Goal: Use online tool/utility: Utilize a website feature to perform a specific function

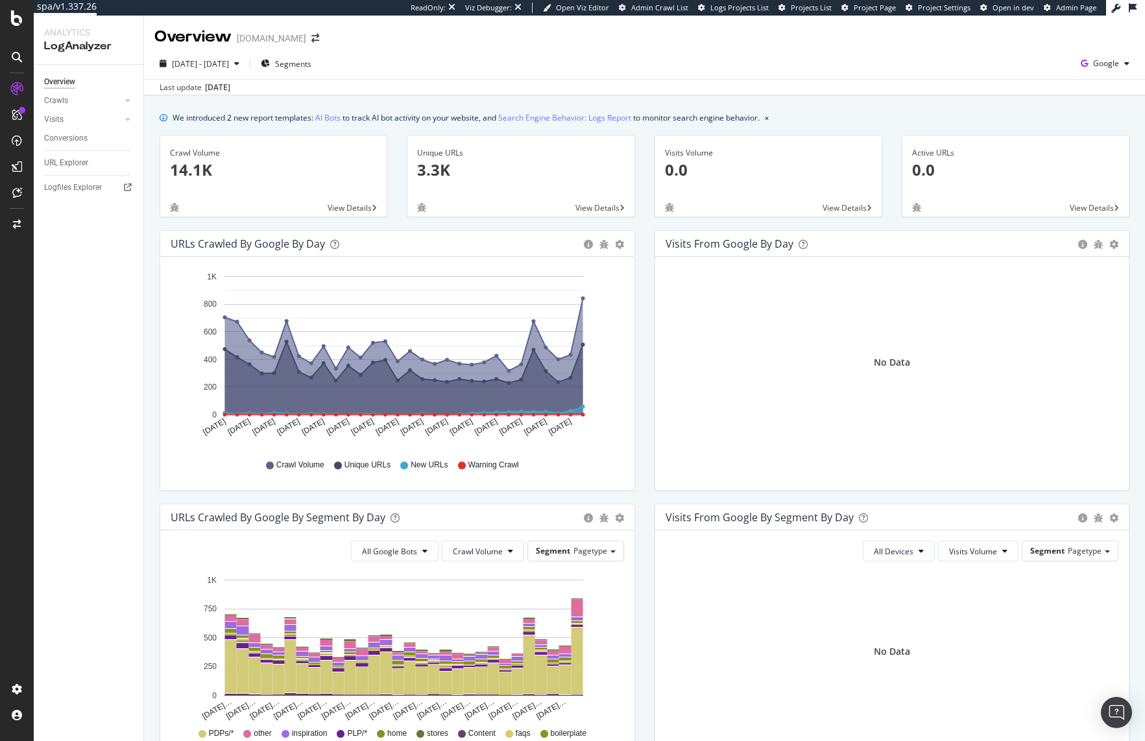
click at [156, 305] on div "URLs Crawled by Google by day Area Table Hold CMD (⌘) while clicking to filter …" at bounding box center [397, 367] width 495 height 274
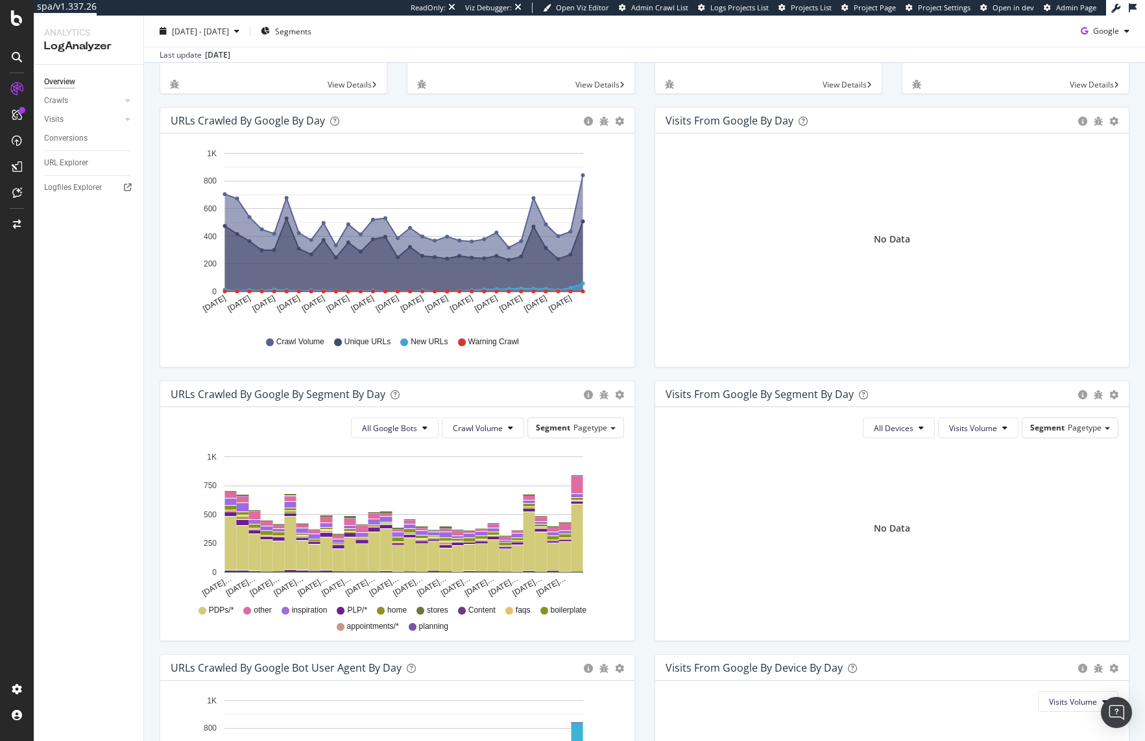
scroll to position [355, 0]
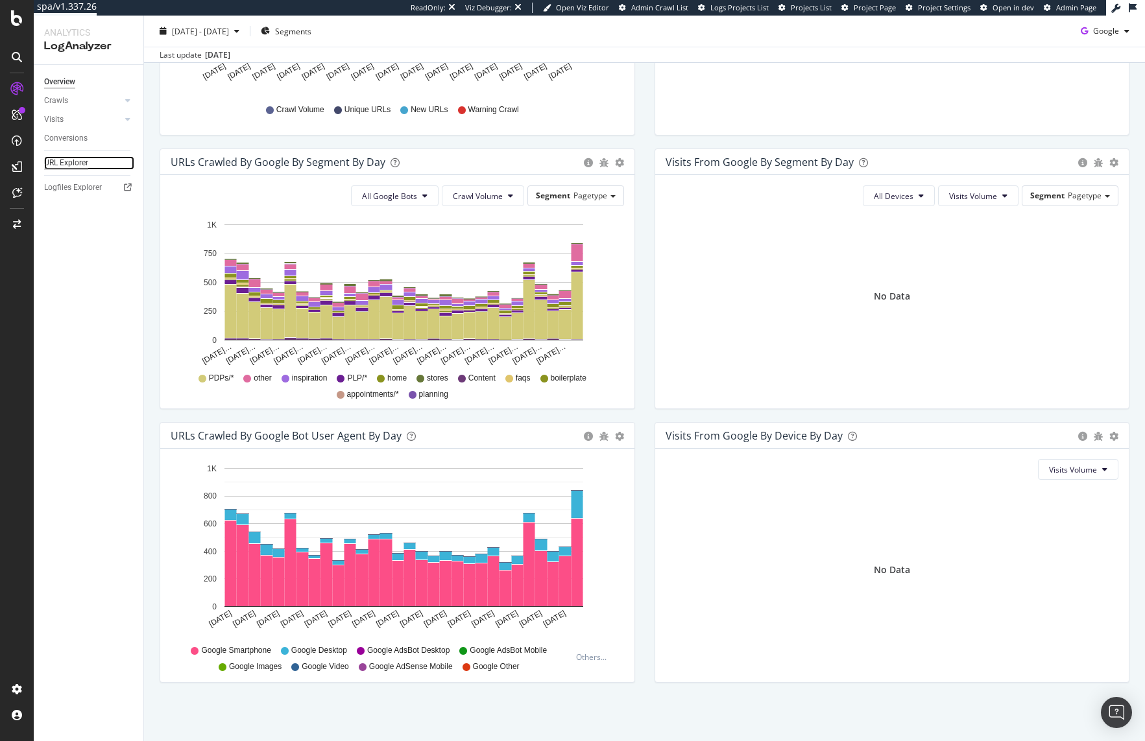
click at [70, 164] on div "URL Explorer" at bounding box center [66, 163] width 44 height 14
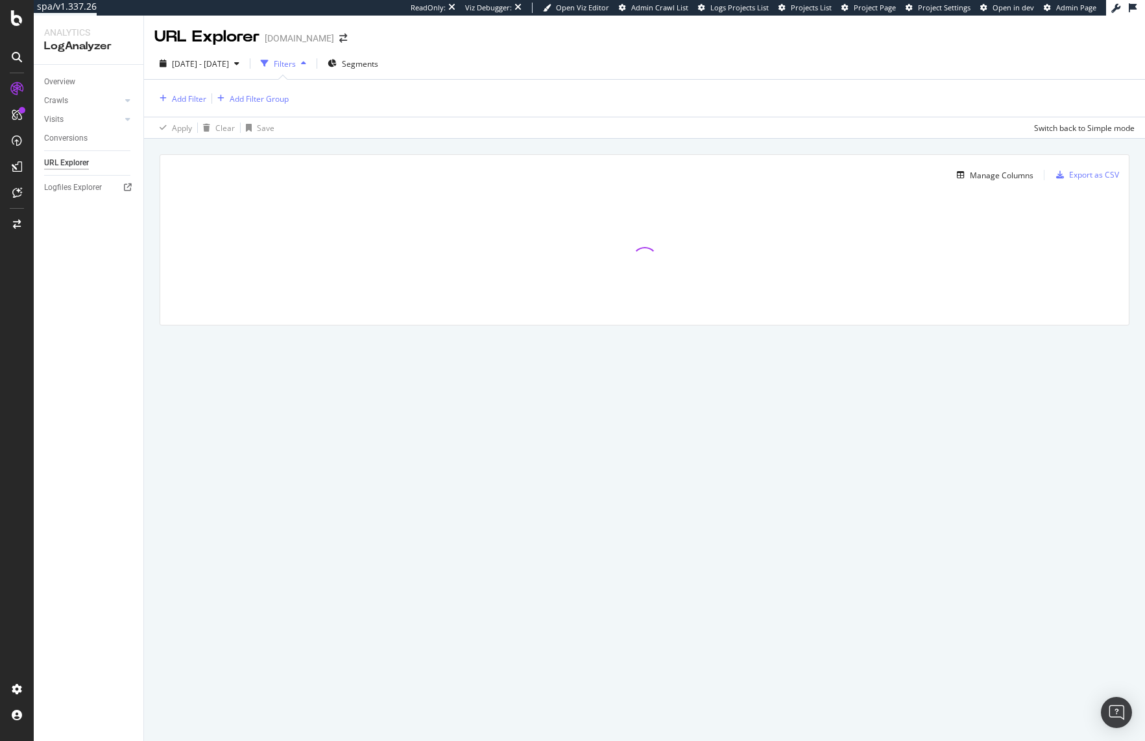
click at [661, 398] on div "URL Explorer davidsbridal.com 2025 Aug. 11th - Sep. 9th Filters Segments Add Fi…" at bounding box center [644, 379] width 1001 height 726
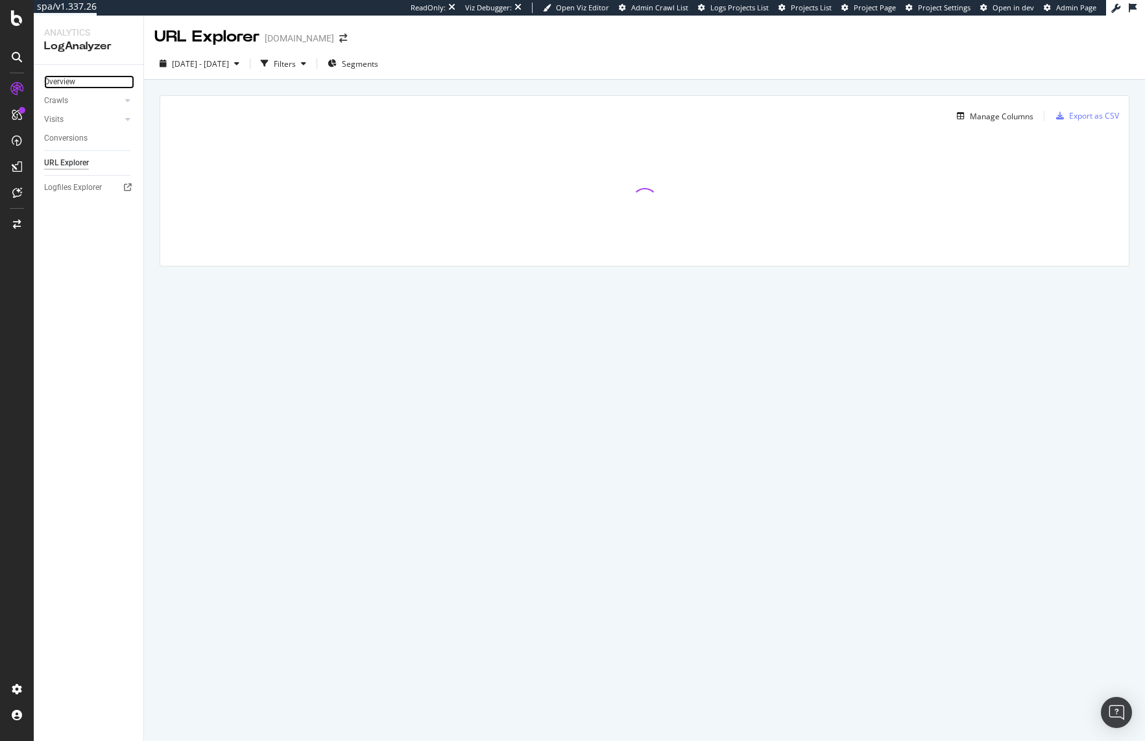
click at [79, 79] on link "Overview" at bounding box center [89, 82] width 90 height 14
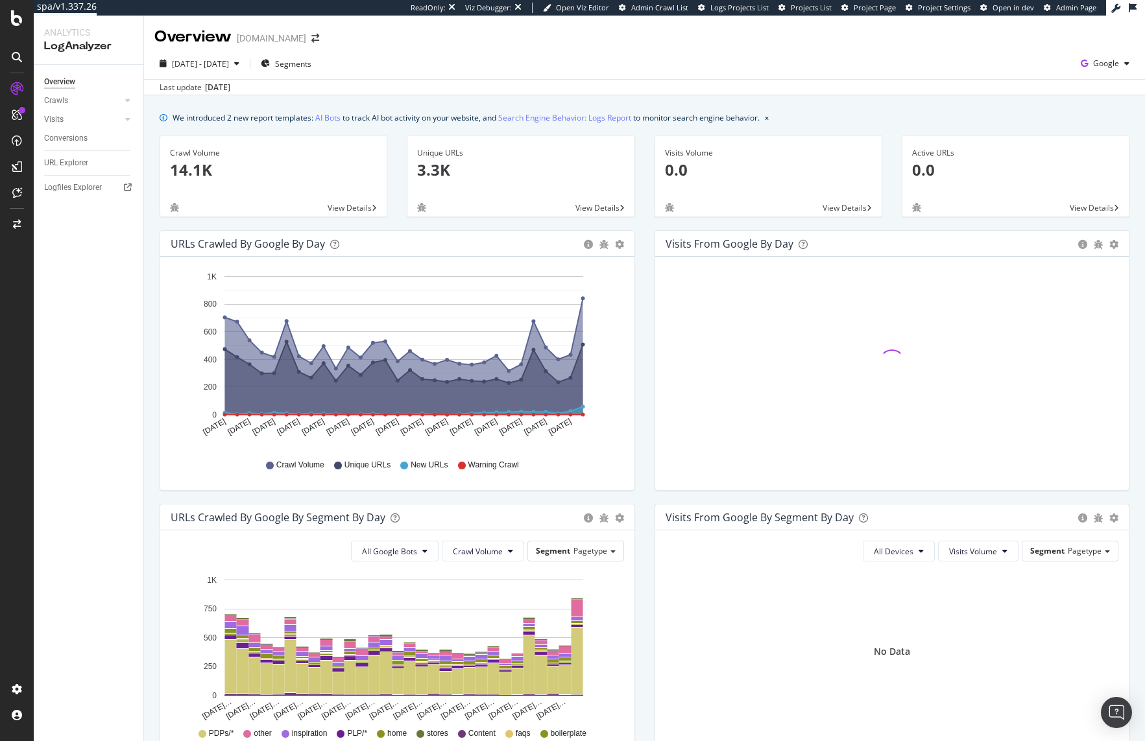
click at [685, 64] on div "2025 Aug. 11th - Sep. 9th Segments Google" at bounding box center [644, 66] width 1001 height 26
click at [1078, 59] on icon "button" at bounding box center [1084, 63] width 18 height 18
click at [1016, 51] on span "Bing" at bounding box center [1031, 52] width 48 height 12
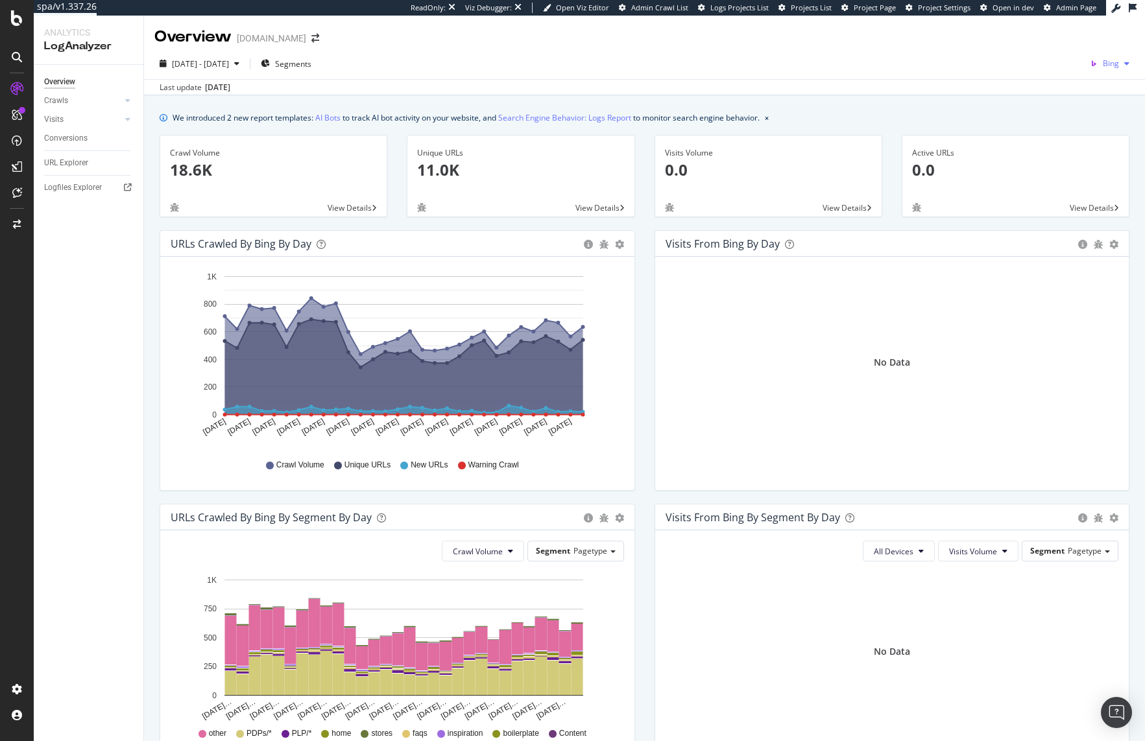
click at [1124, 64] on icon "button" at bounding box center [1126, 64] width 5 height 8
click at [1035, 76] on span "OpenAI" at bounding box center [1040, 76] width 48 height 12
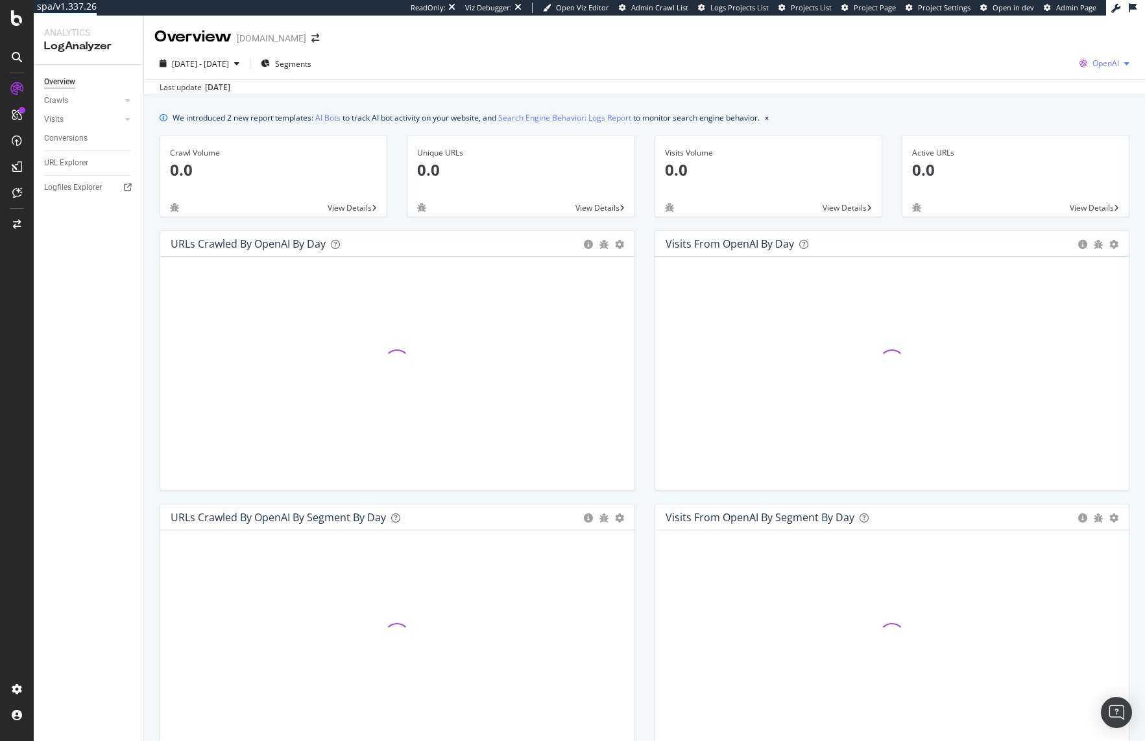
click at [1097, 62] on span "OpenAI" at bounding box center [1105, 63] width 27 height 11
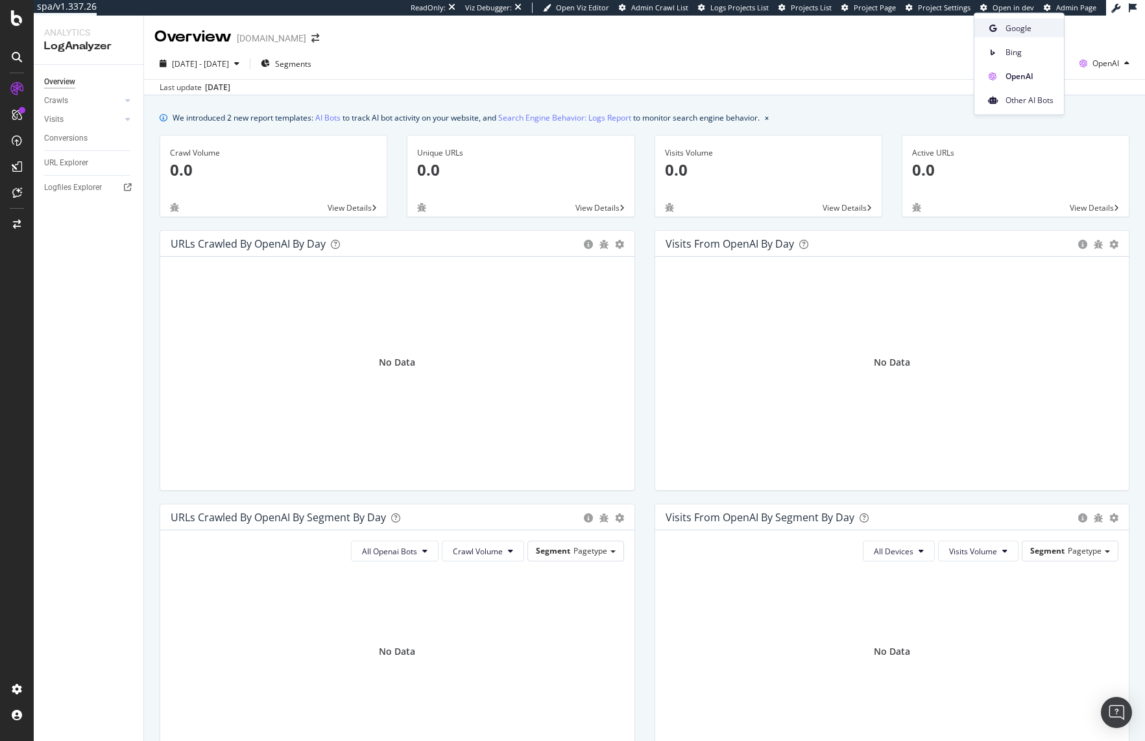
click at [1031, 23] on span "Google" at bounding box center [1029, 28] width 48 height 12
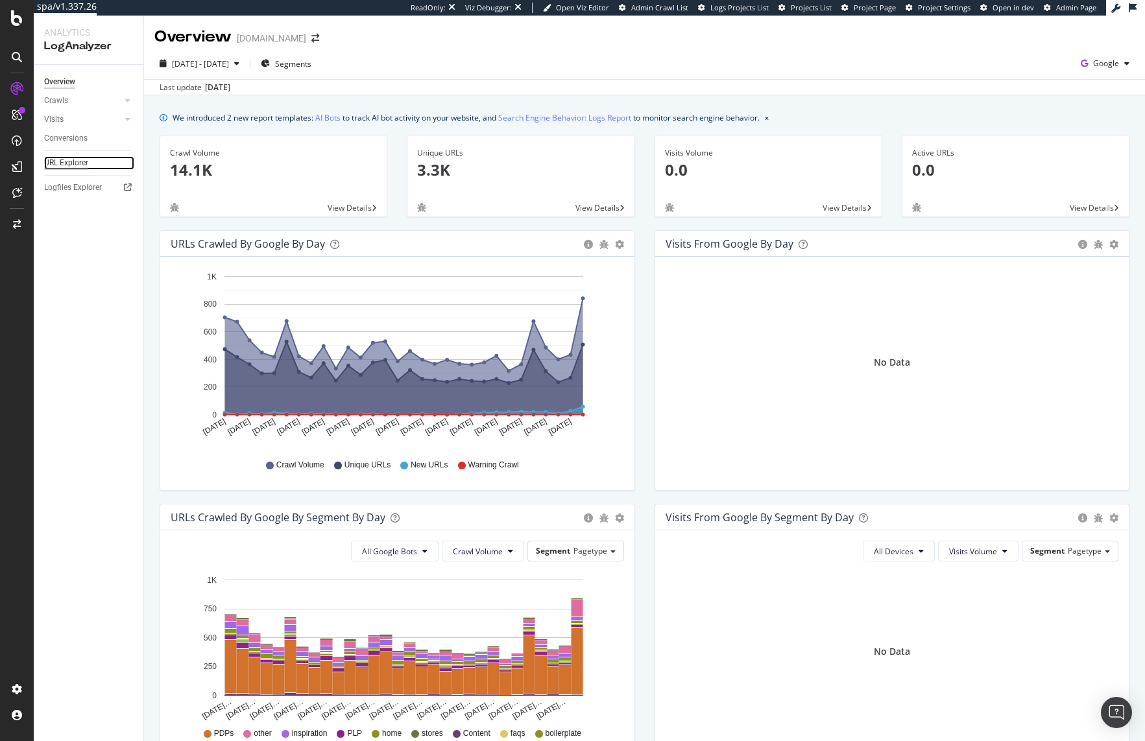
click at [66, 165] on div "URL Explorer" at bounding box center [66, 163] width 44 height 14
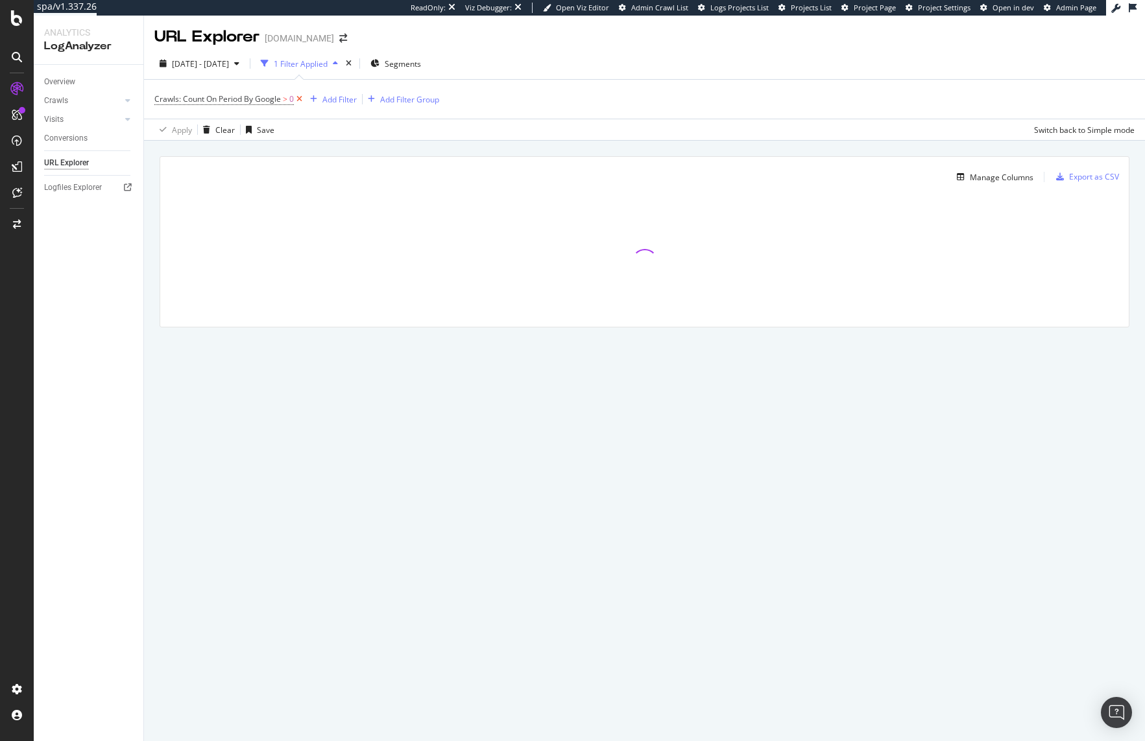
click at [299, 101] on icon at bounding box center [299, 99] width 11 height 13
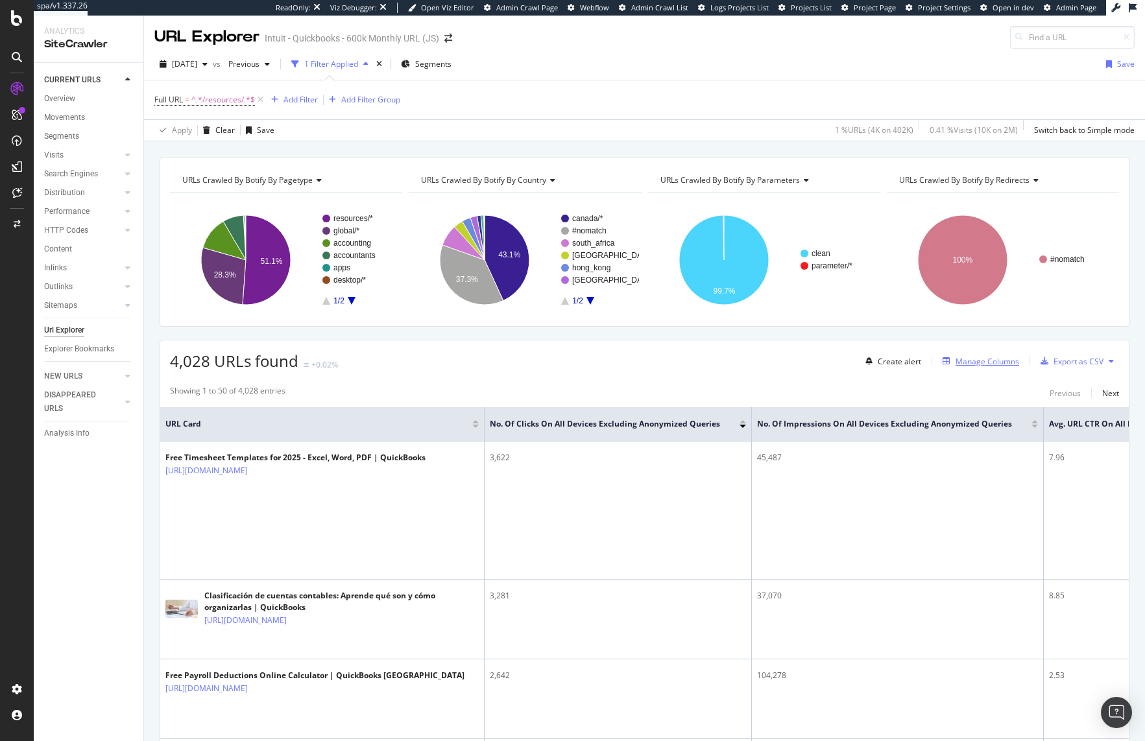
click at [970, 366] on div "Manage Columns" at bounding box center [987, 361] width 64 height 11
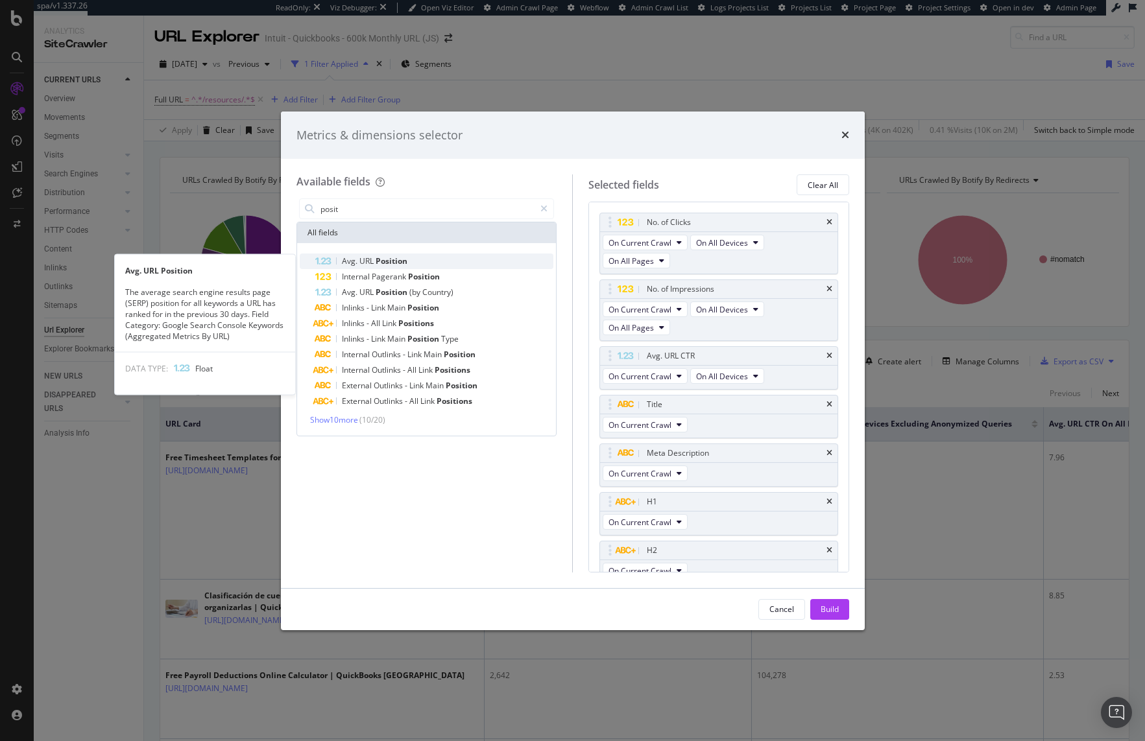
type input "posit"
click at [431, 258] on div "Avg. URL Position" at bounding box center [434, 262] width 239 height 16
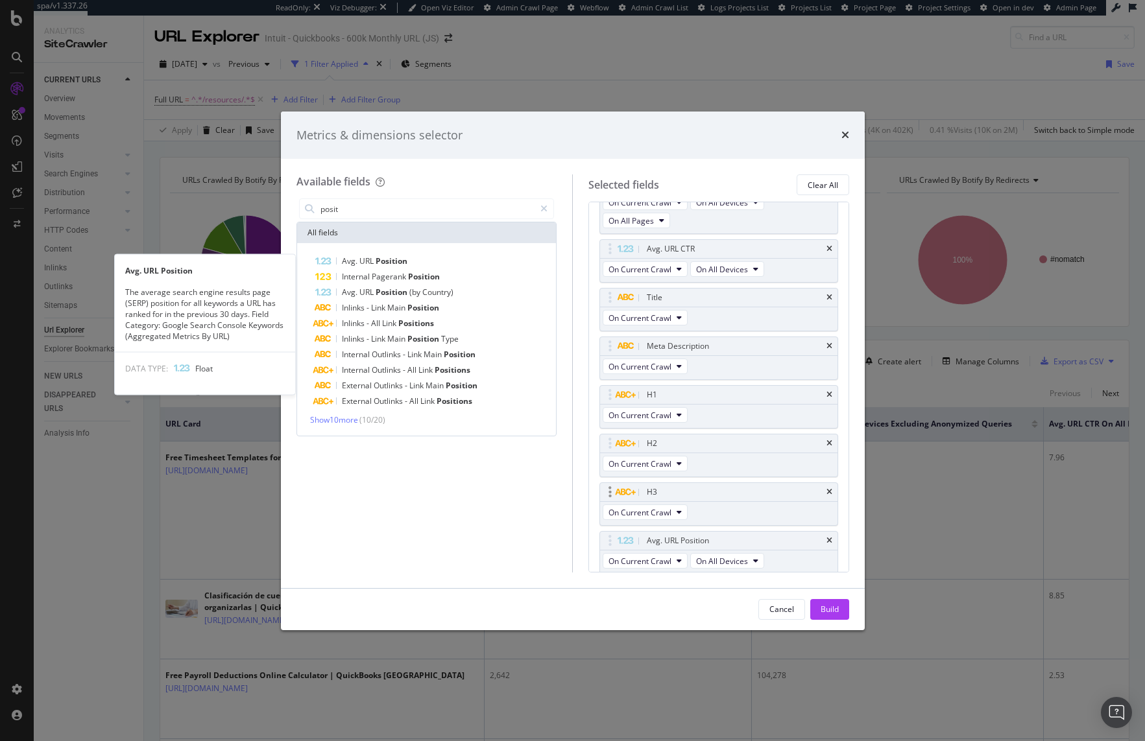
scroll to position [110, 0]
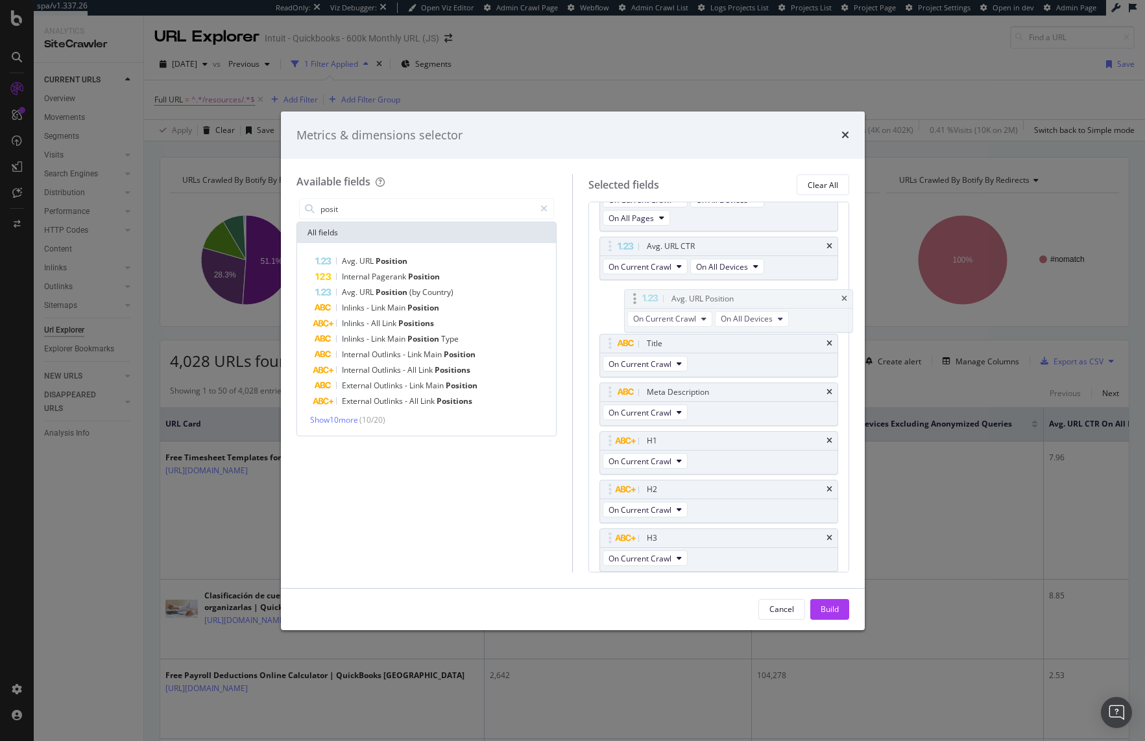
drag, startPoint x: 607, startPoint y: 533, endPoint x: 630, endPoint y: 291, distance: 243.0
click at [630, 291] on body "spa/v1.337.26 ReadOnly: Viz Debugger: Open Viz Editor Admin Crawl Page Webflow …" at bounding box center [572, 370] width 1145 height 741
click at [825, 613] on div "Build" at bounding box center [830, 609] width 18 height 11
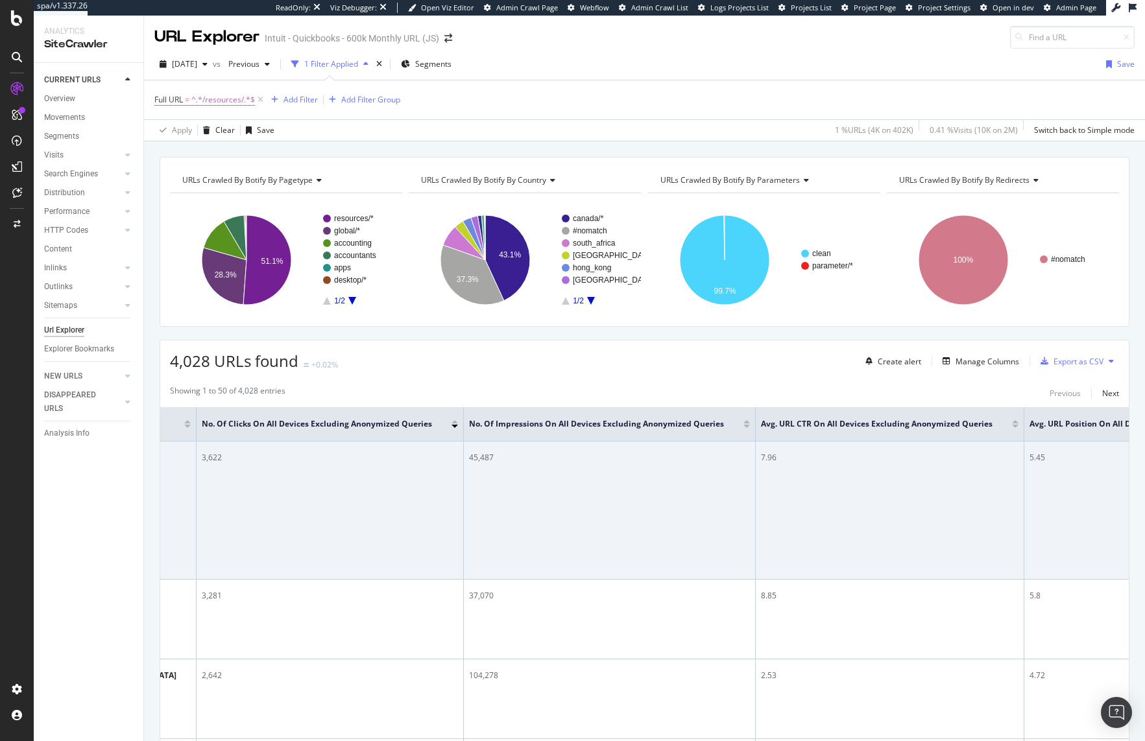
scroll to position [0, 455]
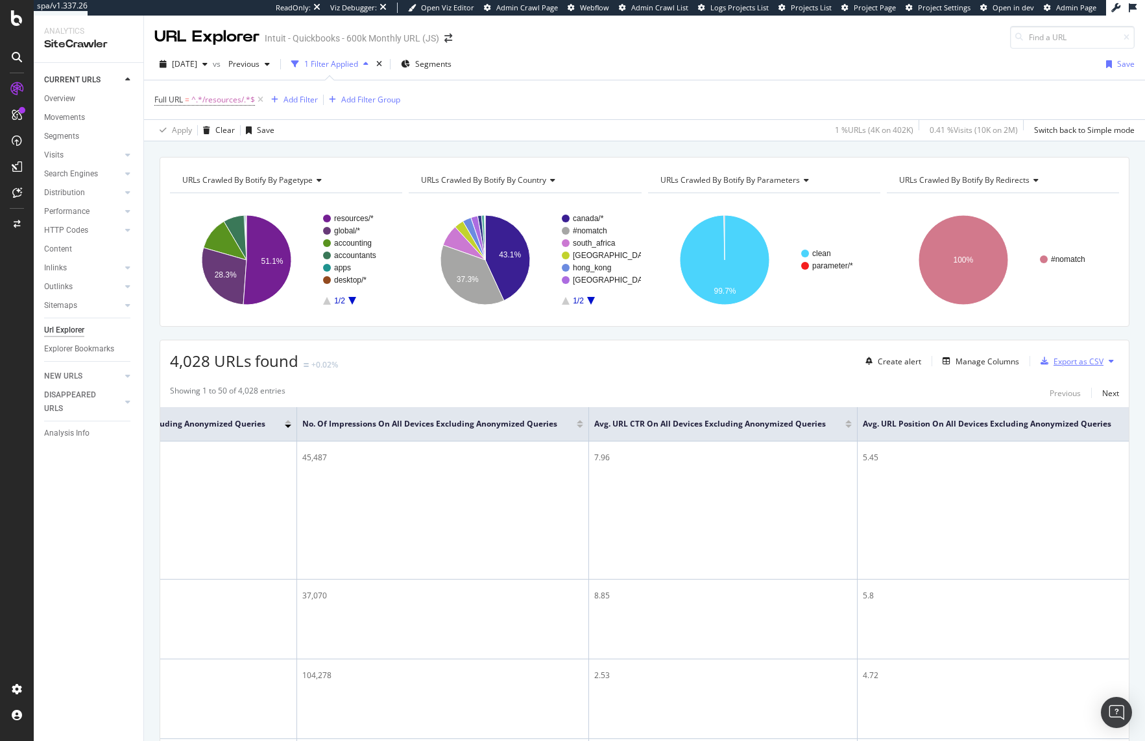
click at [1084, 366] on div "Export as CSV" at bounding box center [1078, 361] width 50 height 11
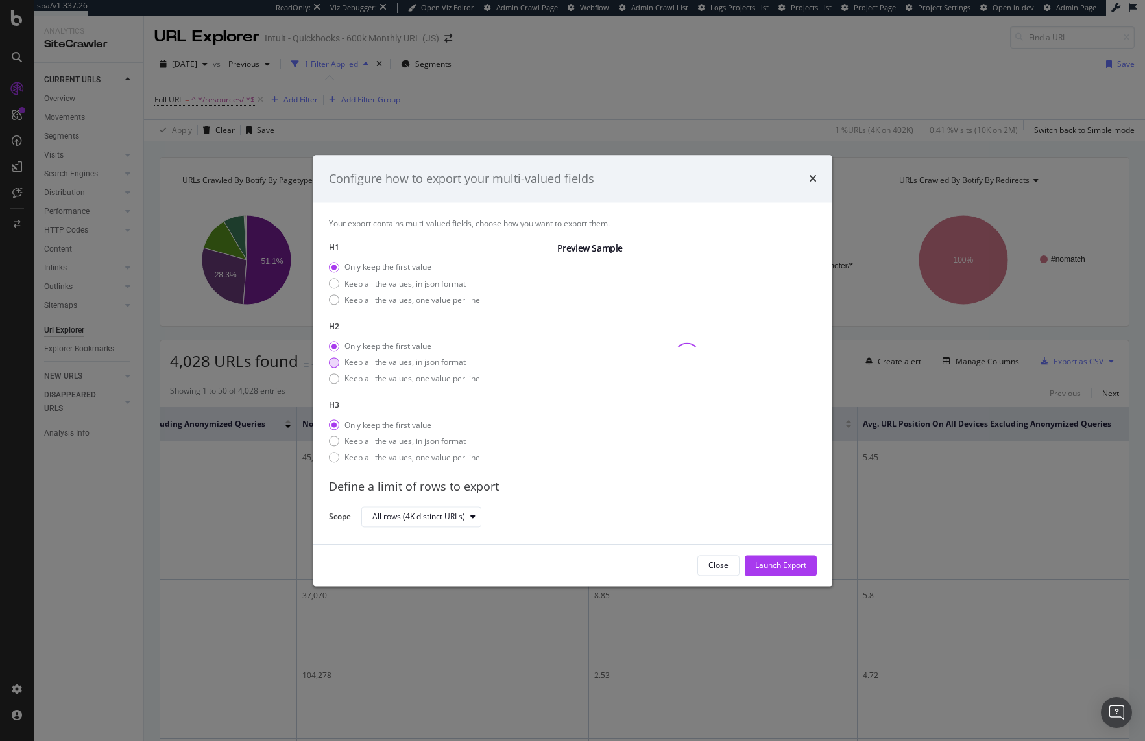
click at [392, 362] on div "Keep all the values, in json format" at bounding box center [404, 362] width 121 height 11
click at [387, 446] on div "Keep all the values, in json format" at bounding box center [404, 441] width 121 height 11
click at [402, 283] on div "Keep all the values, in json format" at bounding box center [404, 283] width 121 height 11
click at [767, 558] on div "Launch Export" at bounding box center [780, 565] width 51 height 19
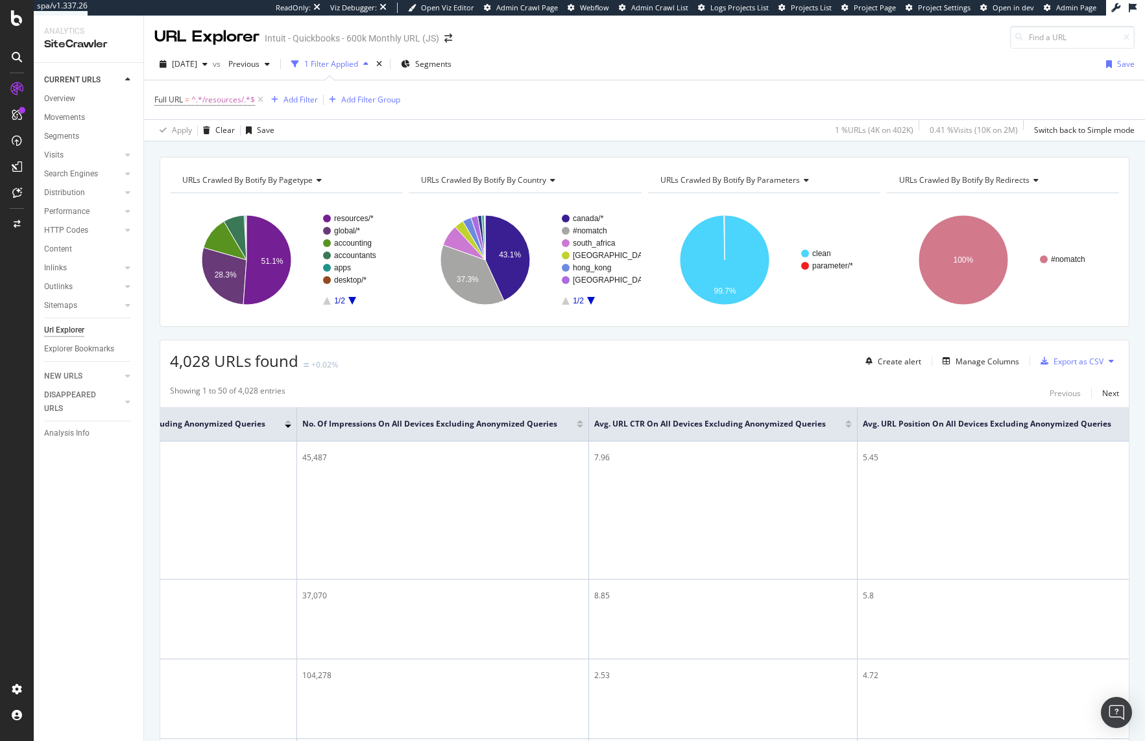
click at [10, 315] on div at bounding box center [16, 378] width 31 height 601
click at [73, 229] on div "DataExports" at bounding box center [73, 223] width 51 height 13
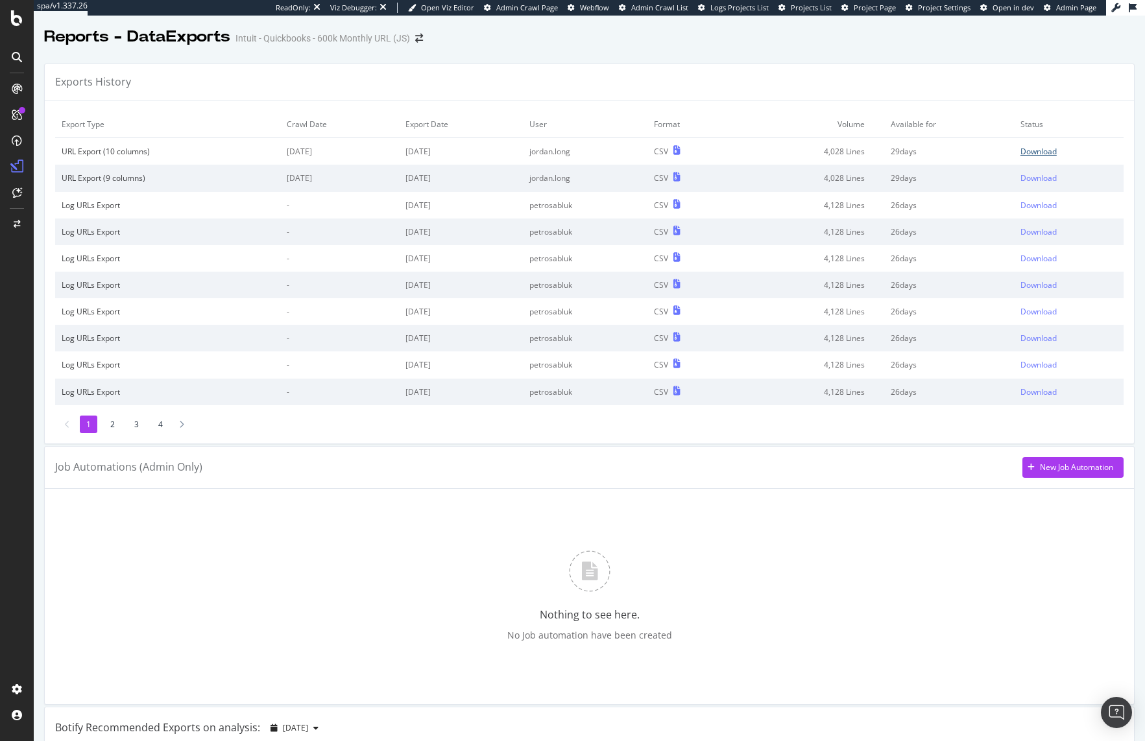
click at [1040, 150] on div "Download" at bounding box center [1038, 151] width 36 height 11
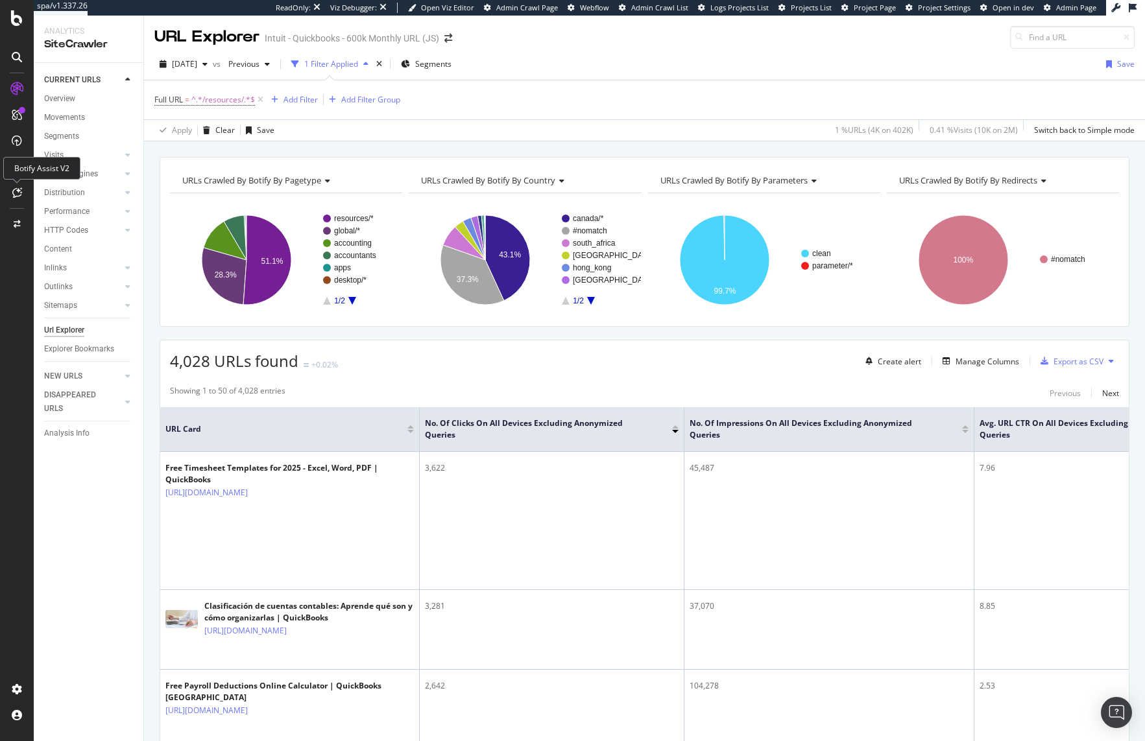
click at [20, 193] on icon at bounding box center [17, 192] width 10 height 10
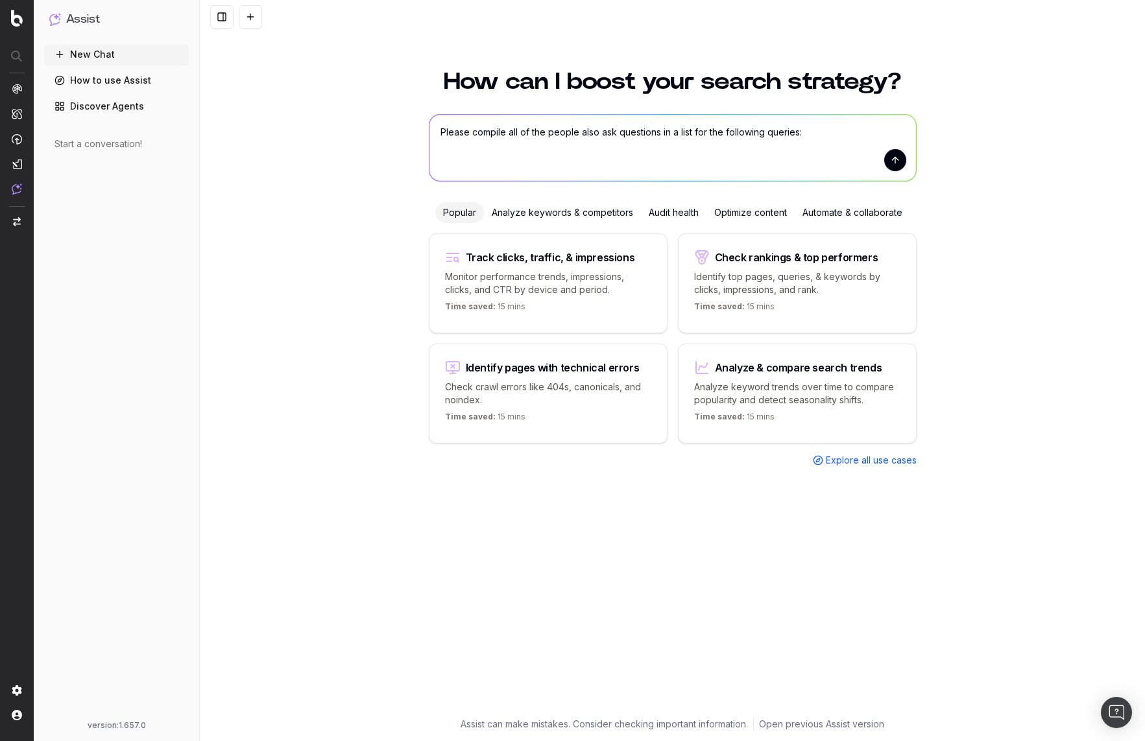
type textarea "Please compile all of the people also ask questions in a list for the following…"
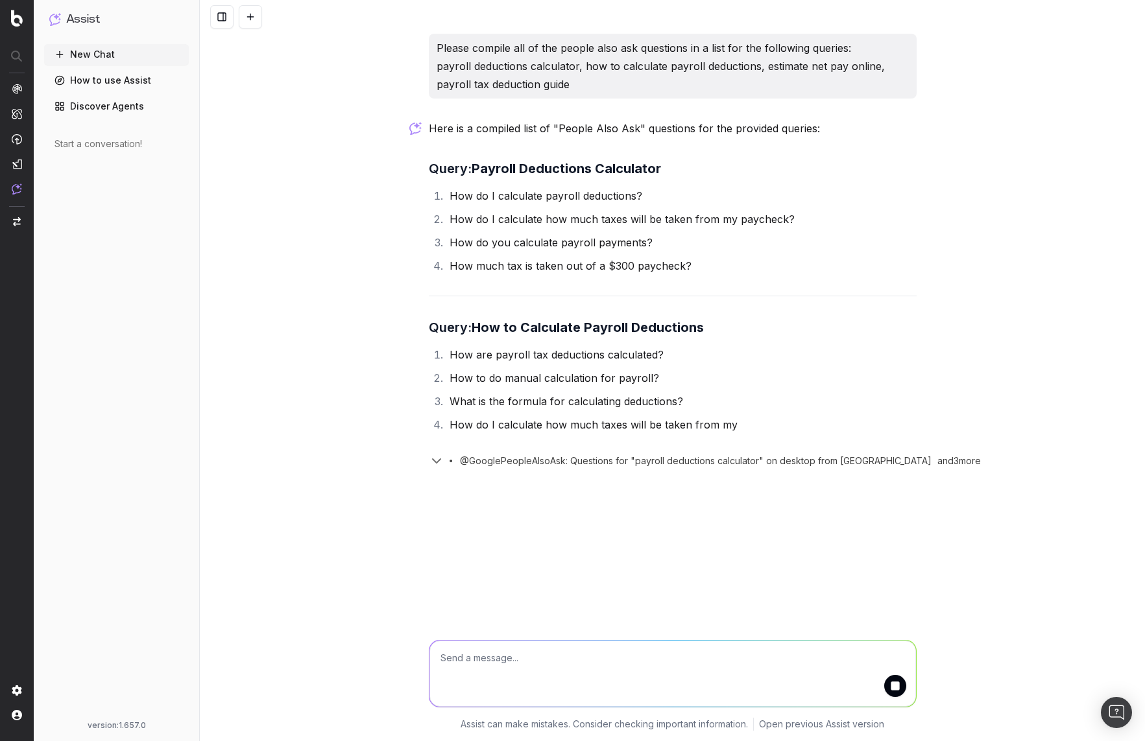
click at [394, 343] on div "Please compile all of the people also ask questions in a list for the following…" at bounding box center [672, 370] width 945 height 741
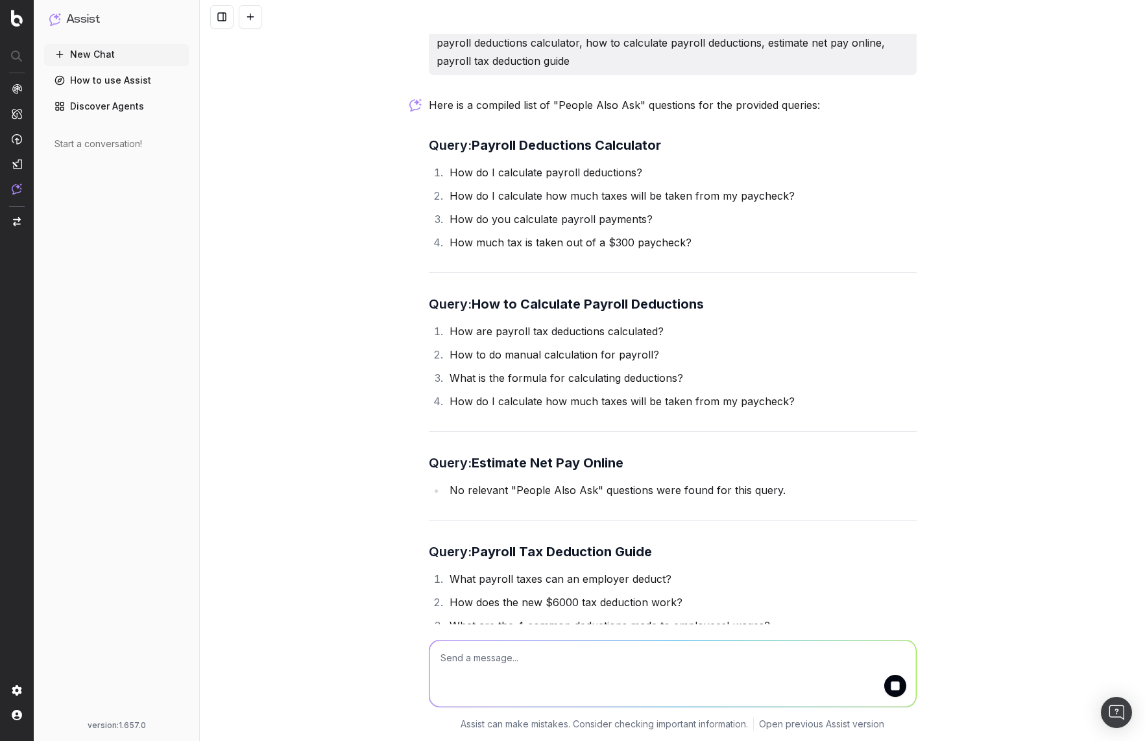
scroll to position [21, 0]
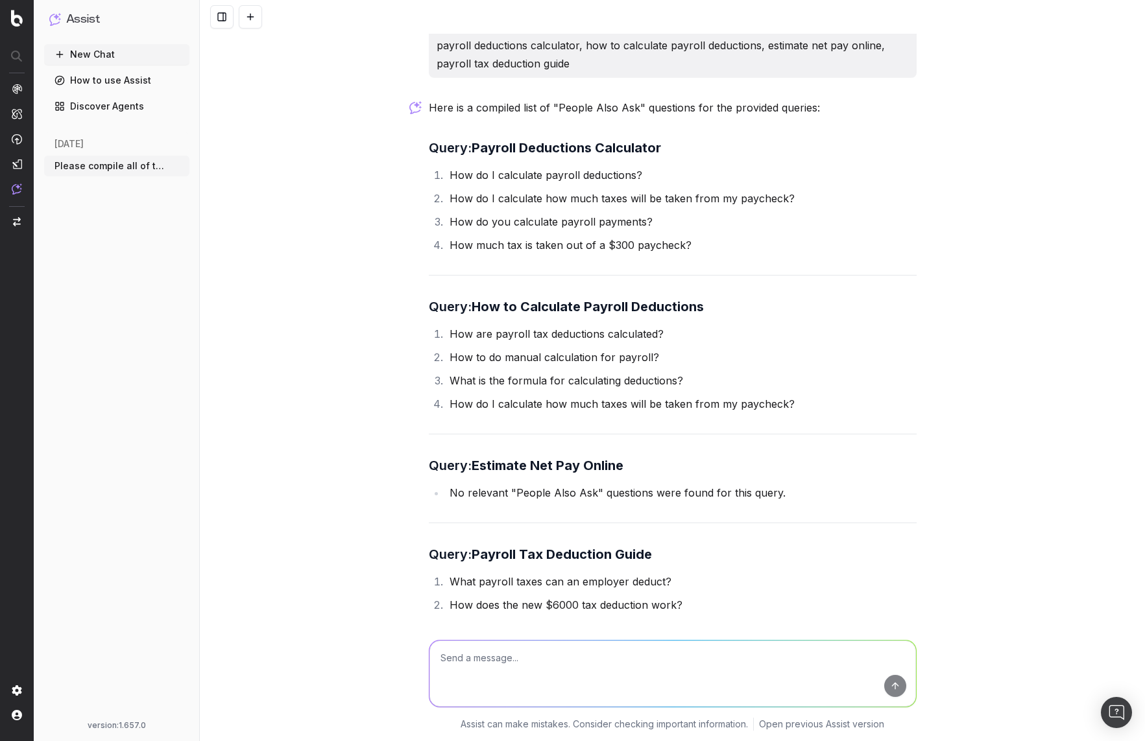
drag, startPoint x: 414, startPoint y: 171, endPoint x: 819, endPoint y: 267, distance: 415.5
click at [819, 267] on div "Please compile all of the people also ask questions in a list for the following…" at bounding box center [672, 370] width 945 height 741
click at [820, 260] on div "Here is a compiled list of "People Also Ask" questions for the provided queries…" at bounding box center [673, 436] width 488 height 674
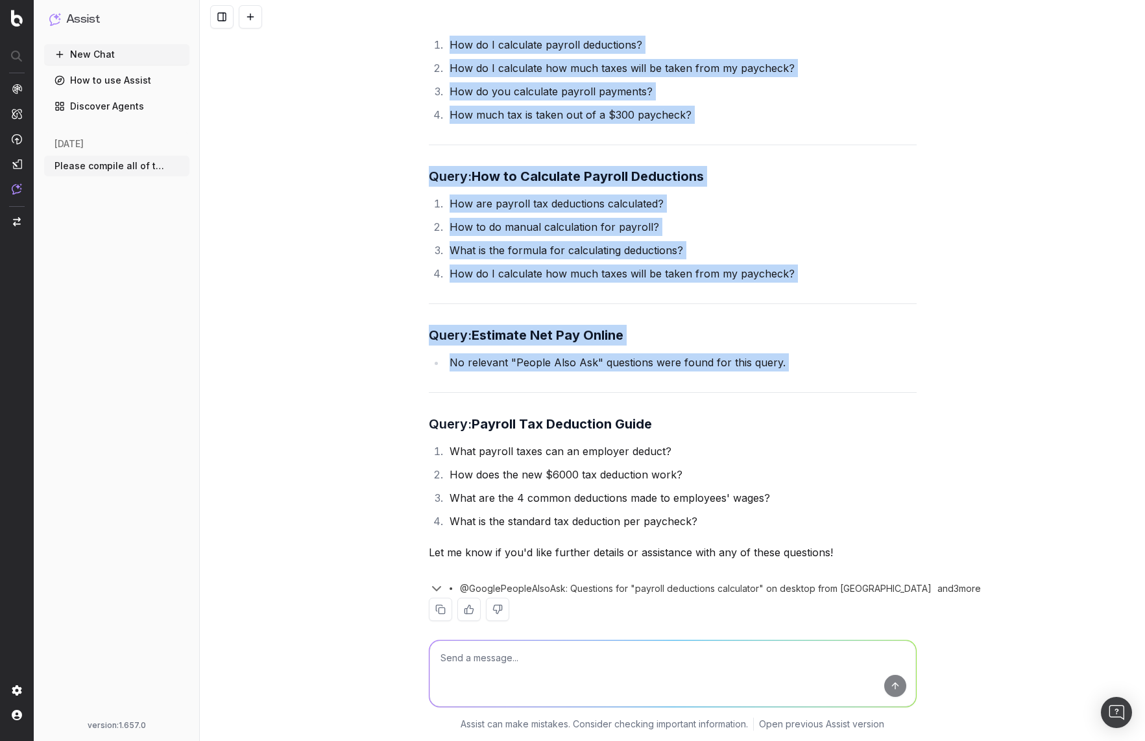
scroll to position [169, 0]
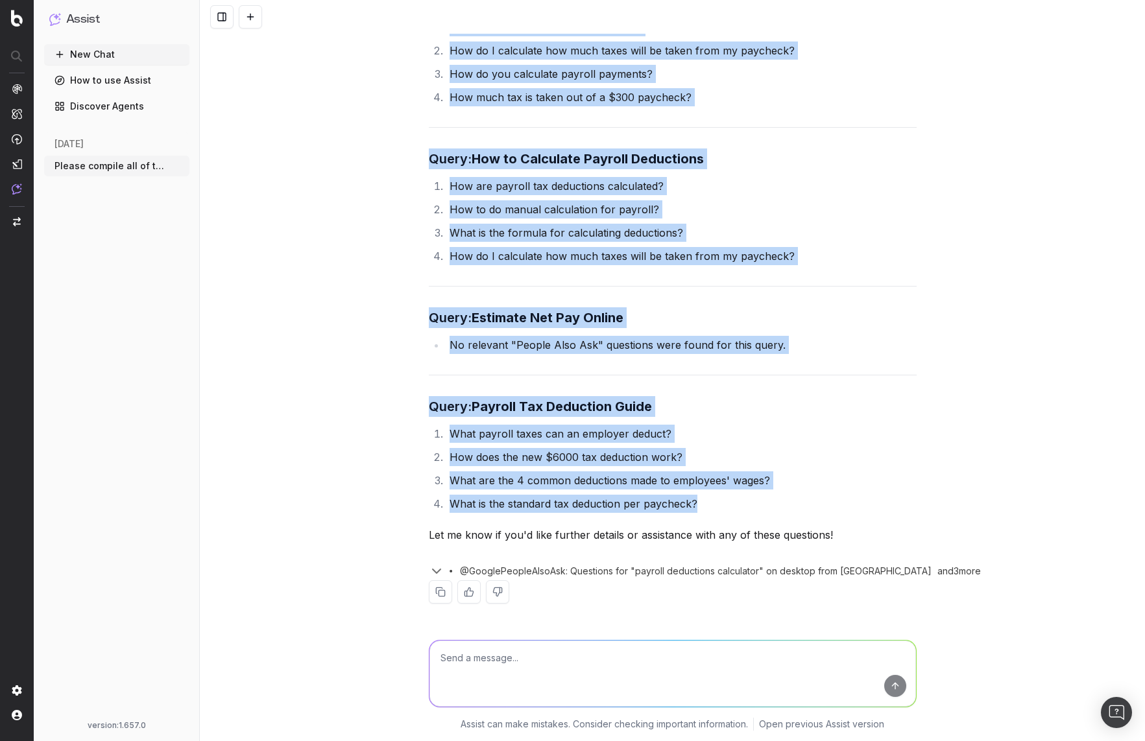
drag, startPoint x: 521, startPoint y: 205, endPoint x: 763, endPoint y: 505, distance: 384.7
click at [763, 505] on div "Please compile all of the people also ask questions in a list for the following…" at bounding box center [672, 370] width 945 height 741
copy div "Query: Payroll Deductions Calculator How do I calculate payroll deductions? How…"
click at [895, 377] on div "Here is a compiled list of "People Also Ask" questions for the provided queries…" at bounding box center [673, 288] width 488 height 674
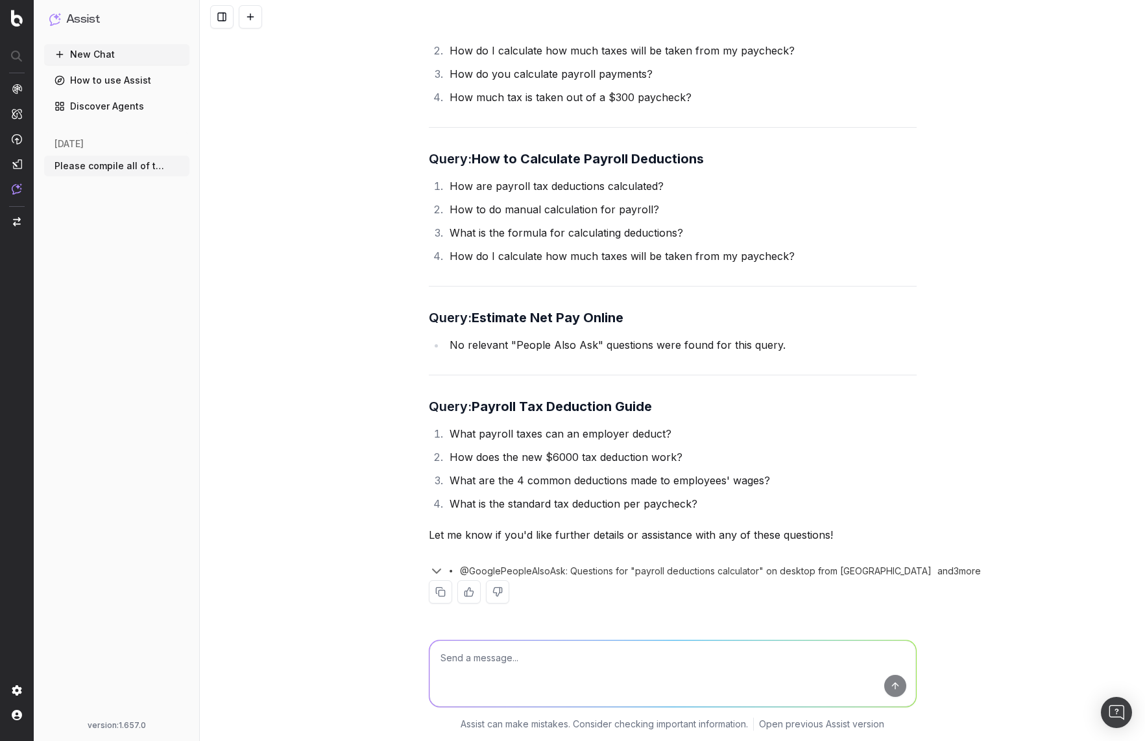
click at [266, 321] on div "Please compile all of the people also ask questions in a list for the following…" at bounding box center [672, 370] width 945 height 741
